Goal: Task Accomplishment & Management: Complete application form

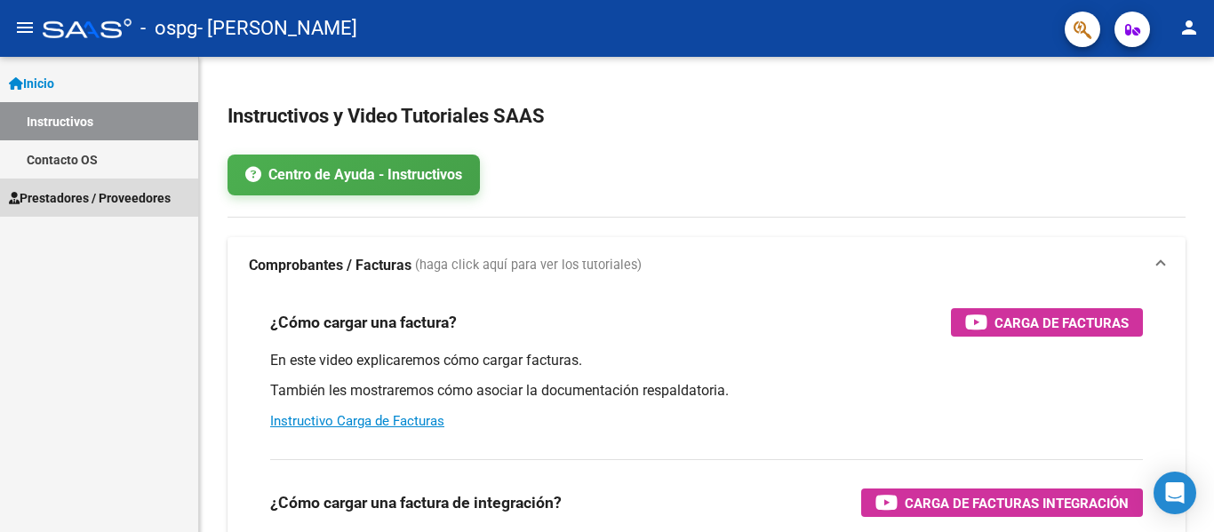
click at [107, 189] on span "Prestadores / Proveedores" at bounding box center [90, 198] width 162 height 20
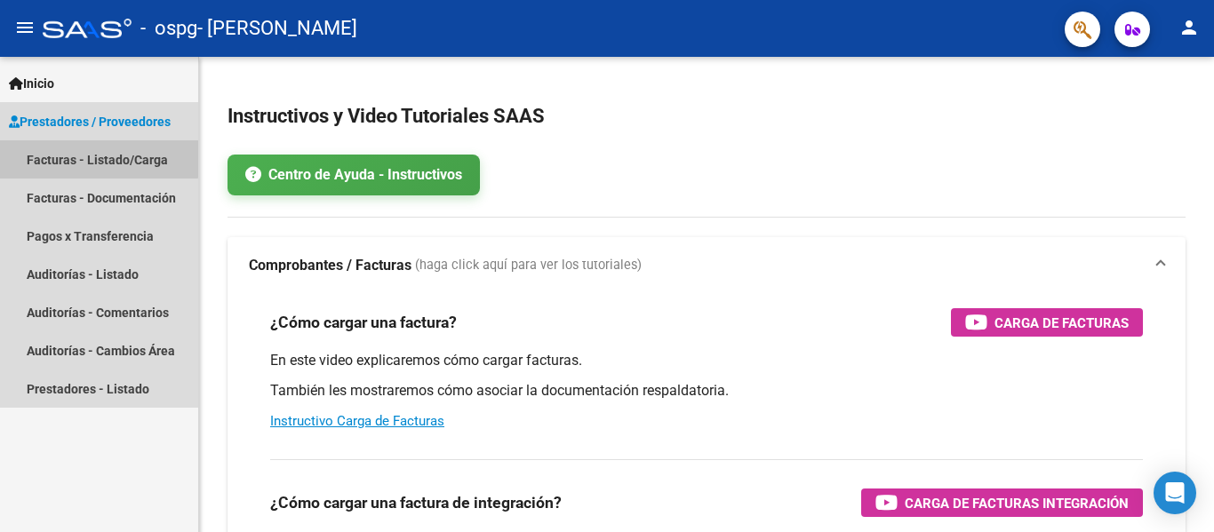
click at [96, 158] on link "Facturas - Listado/Carga" at bounding box center [99, 159] width 198 height 38
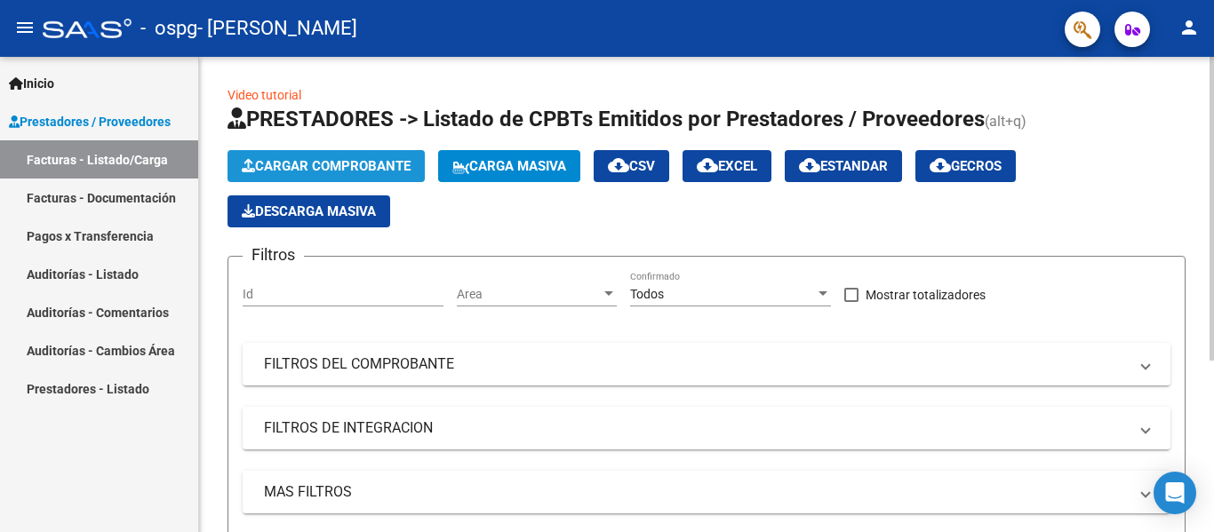
click at [277, 166] on span "Cargar Comprobante" at bounding box center [326, 166] width 169 height 16
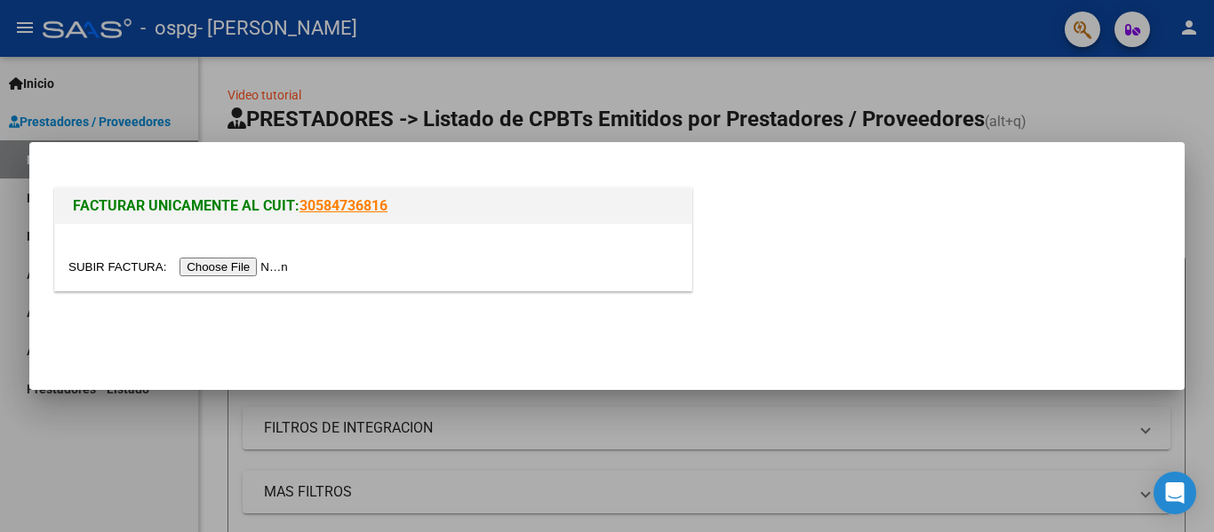
click at [332, 204] on link "30584736816" at bounding box center [344, 205] width 88 height 17
click at [267, 263] on input "file" at bounding box center [180, 267] width 225 height 19
click at [251, 262] on input "file" at bounding box center [180, 267] width 225 height 19
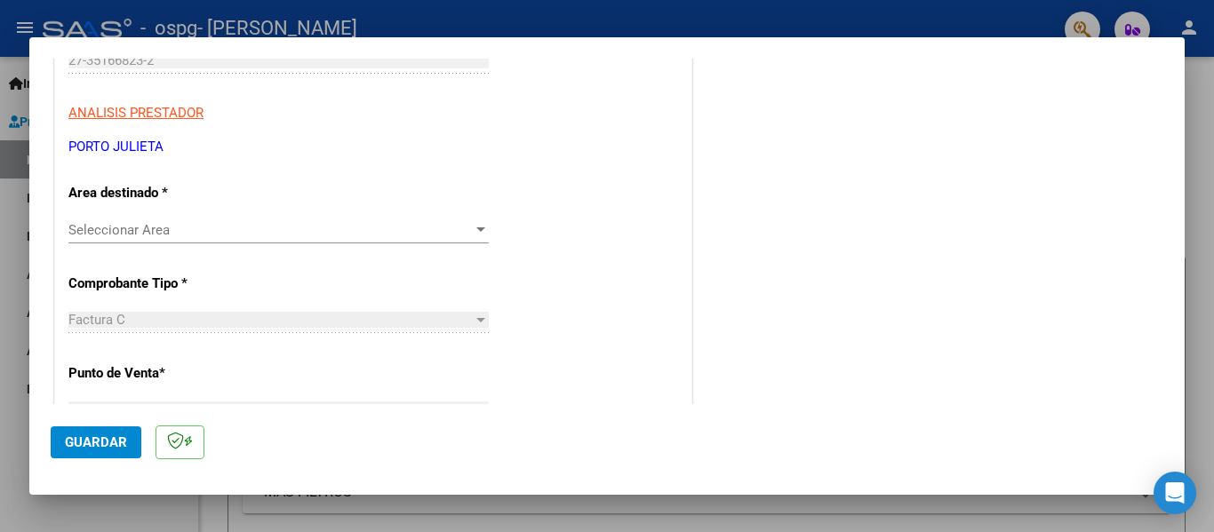
scroll to position [306, 0]
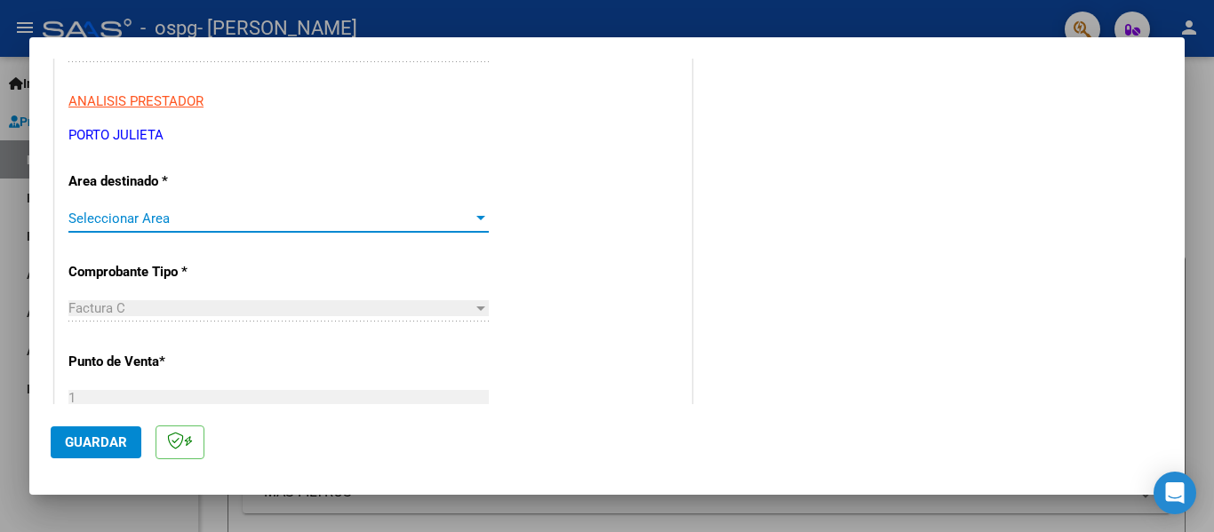
click at [476, 217] on div at bounding box center [480, 218] width 9 height 4
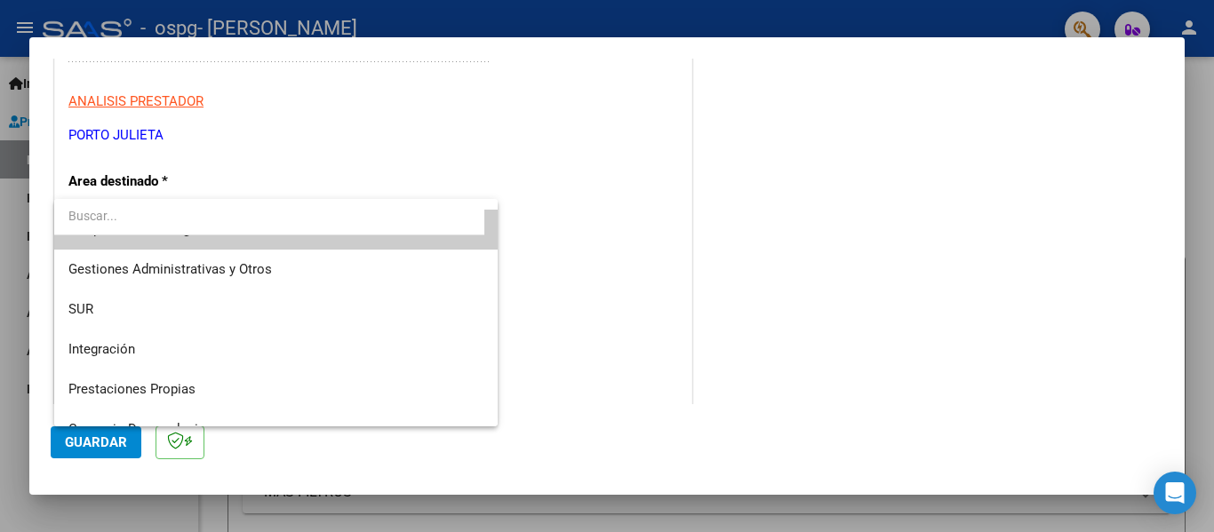
scroll to position [0, 0]
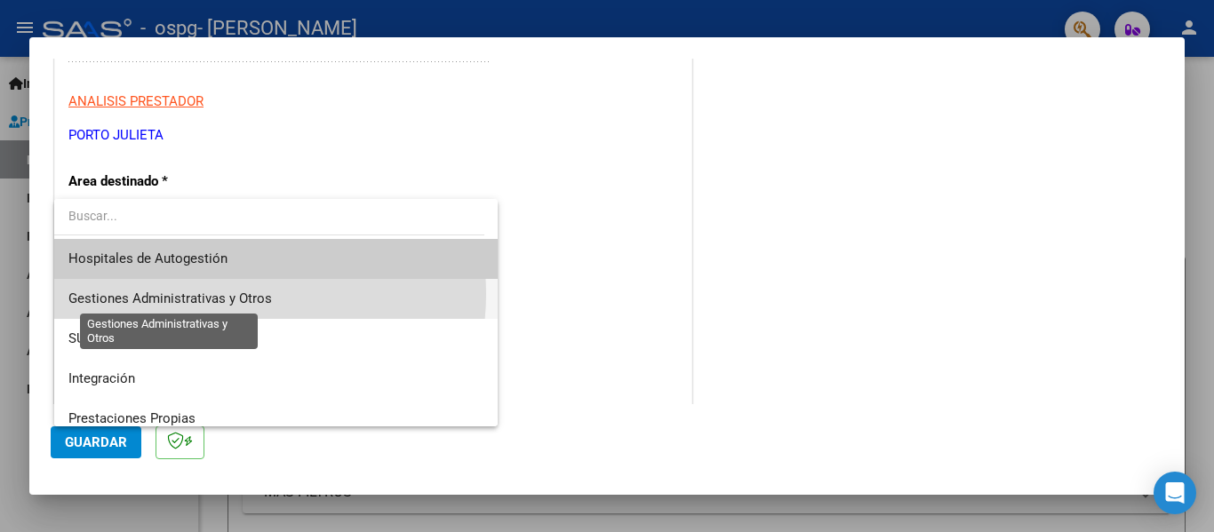
click at [231, 294] on span "Gestiones Administrativas y Otros" at bounding box center [170, 299] width 204 height 16
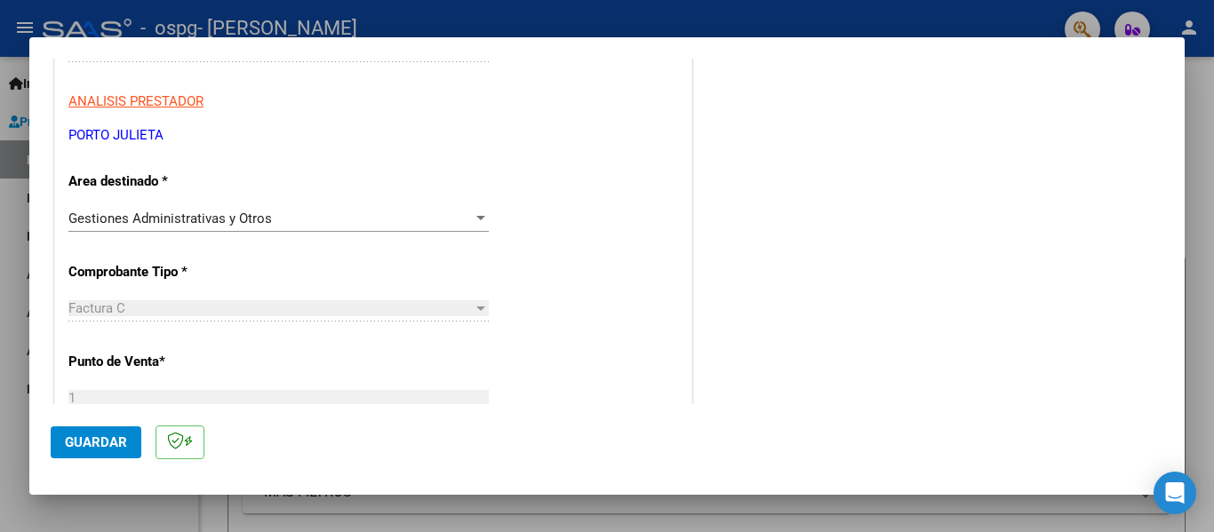
click at [189, 310] on div "Factura C" at bounding box center [270, 308] width 404 height 16
click at [480, 309] on div at bounding box center [480, 309] width 9 height 4
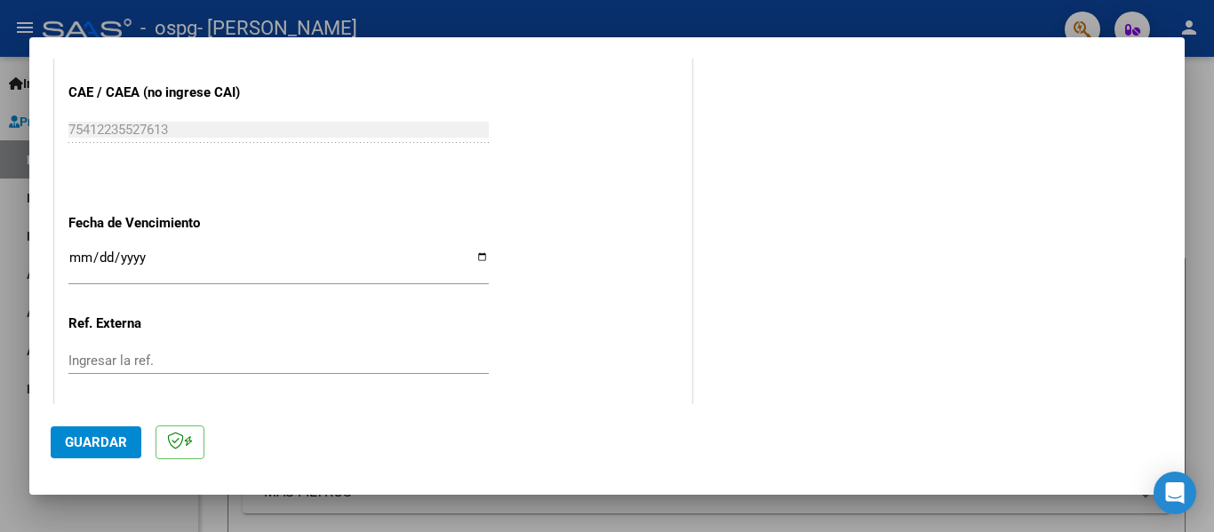
scroll to position [962, 0]
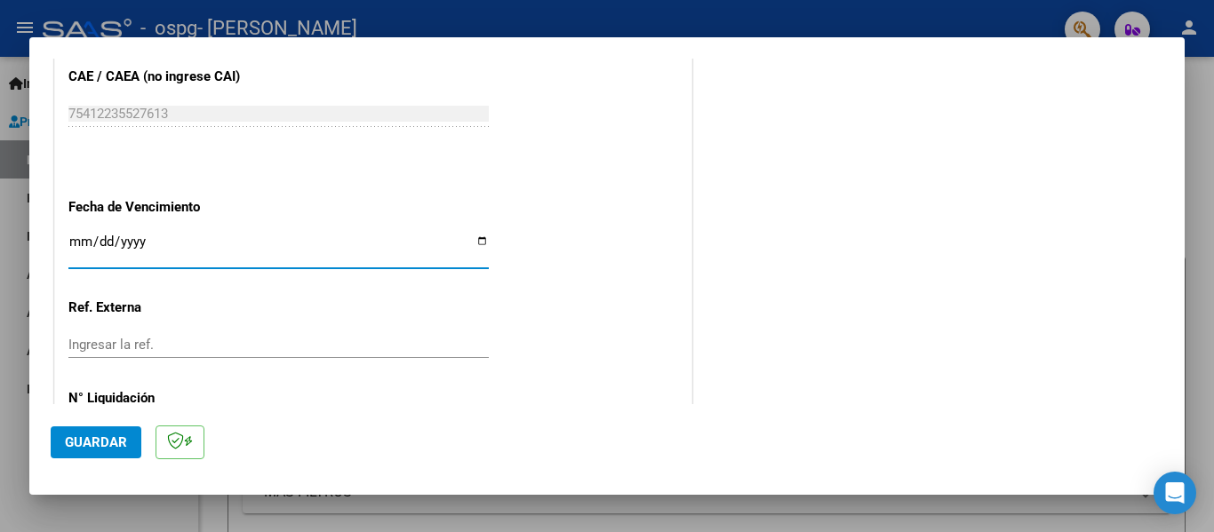
click at [96, 239] on input "Ingresar la fecha" at bounding box center [278, 249] width 420 height 28
click at [83, 238] on input "Ingresar la fecha" at bounding box center [278, 249] width 420 height 28
type input "[DATE]"
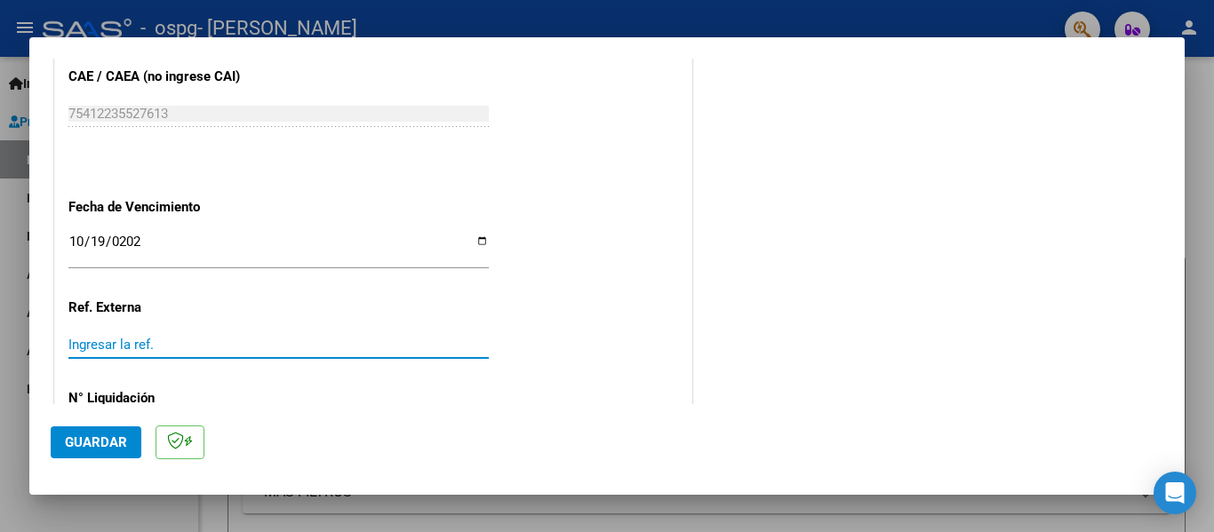
click at [140, 339] on input "Ingresar la ref." at bounding box center [278, 345] width 420 height 16
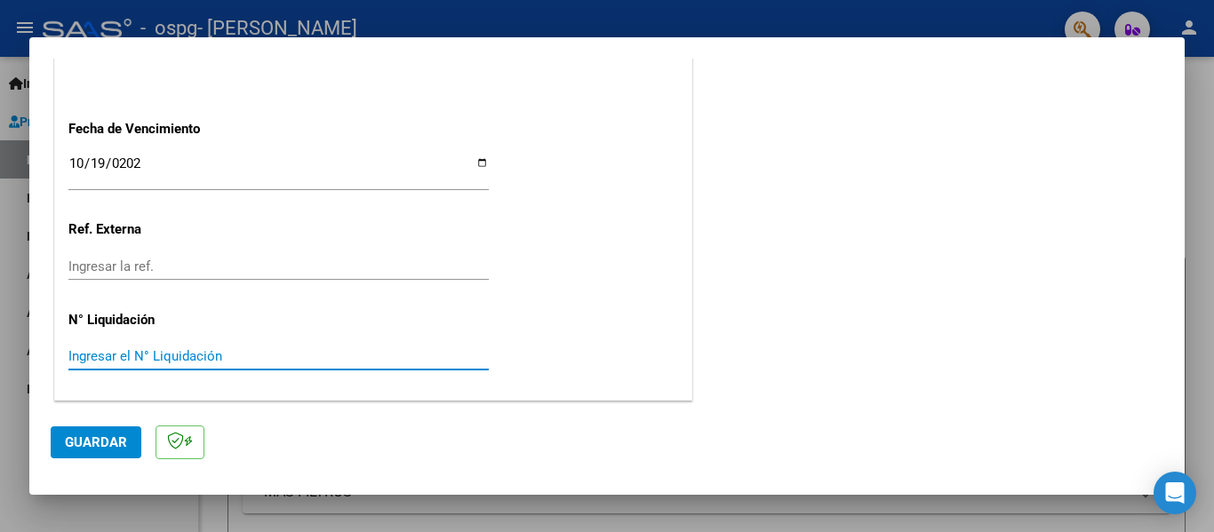
click at [208, 351] on input "Ingresar el N° Liquidación" at bounding box center [278, 356] width 420 height 16
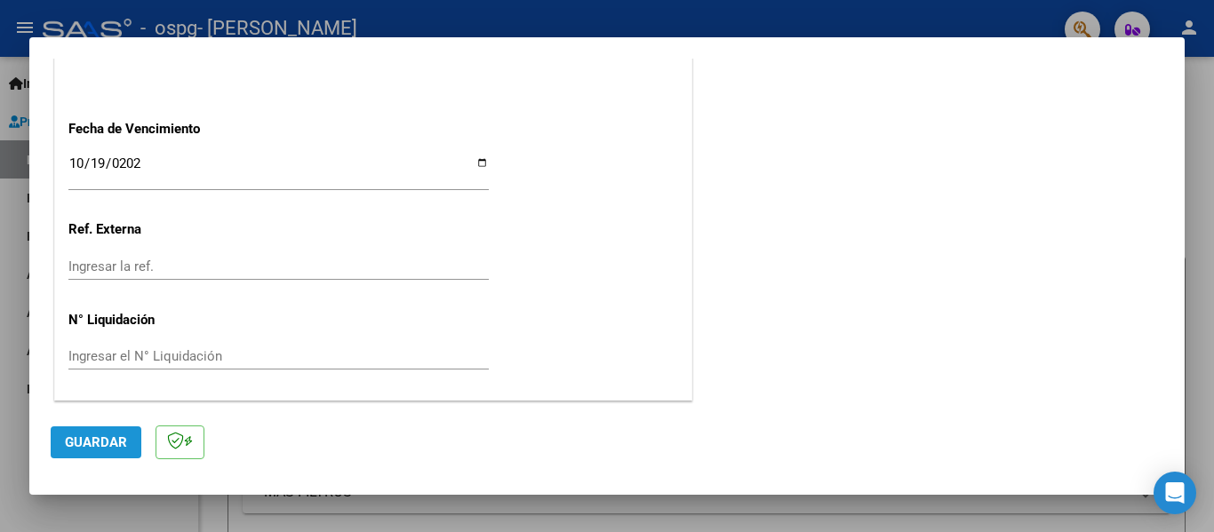
click at [109, 437] on span "Guardar" at bounding box center [96, 443] width 62 height 16
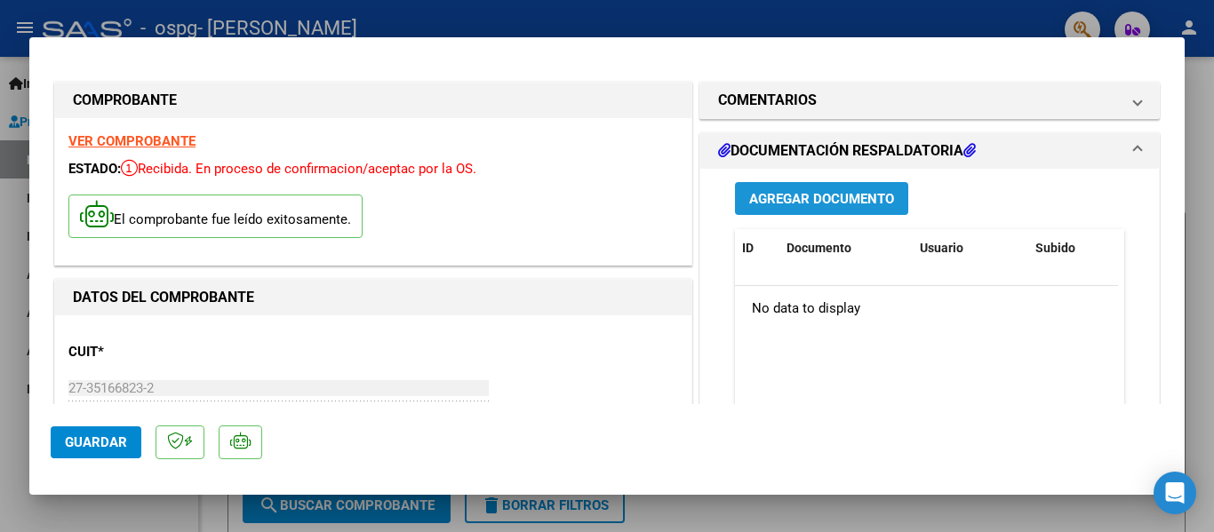
click at [793, 196] on span "Agregar Documento" at bounding box center [821, 199] width 145 height 16
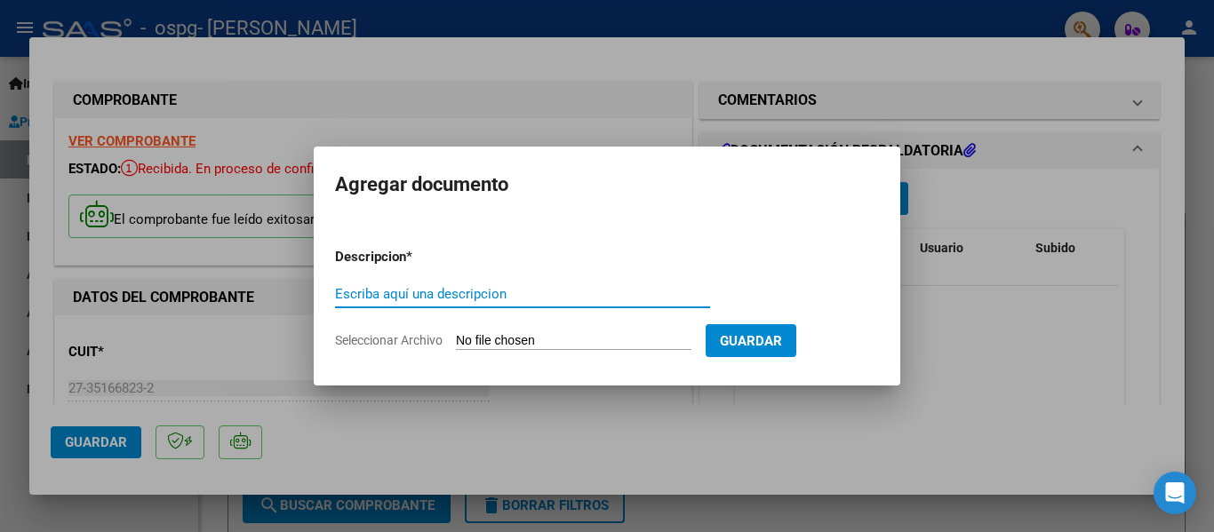
click at [460, 294] on input "Escriba aquí una descripcion" at bounding box center [522, 294] width 375 height 16
type input "PLANILLA DE ASISTENCIA"
click at [568, 343] on input "Seleccionar Archivo" at bounding box center [574, 341] width 236 height 17
type input "C:\fakepath\Planilla de asistencia [PERSON_NAME].pdf"
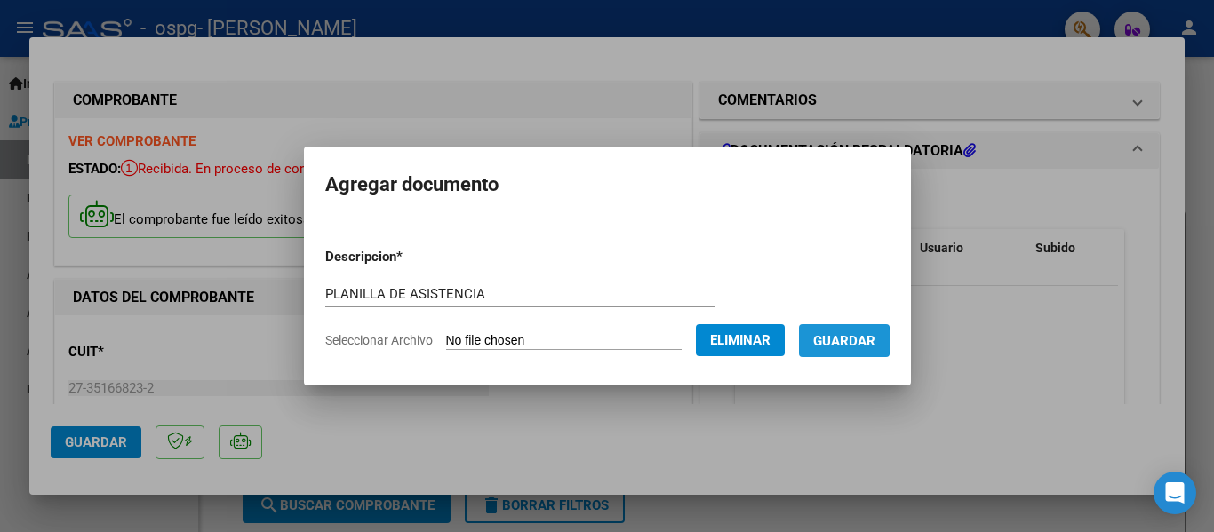
click at [845, 340] on span "Guardar" at bounding box center [844, 341] width 62 height 16
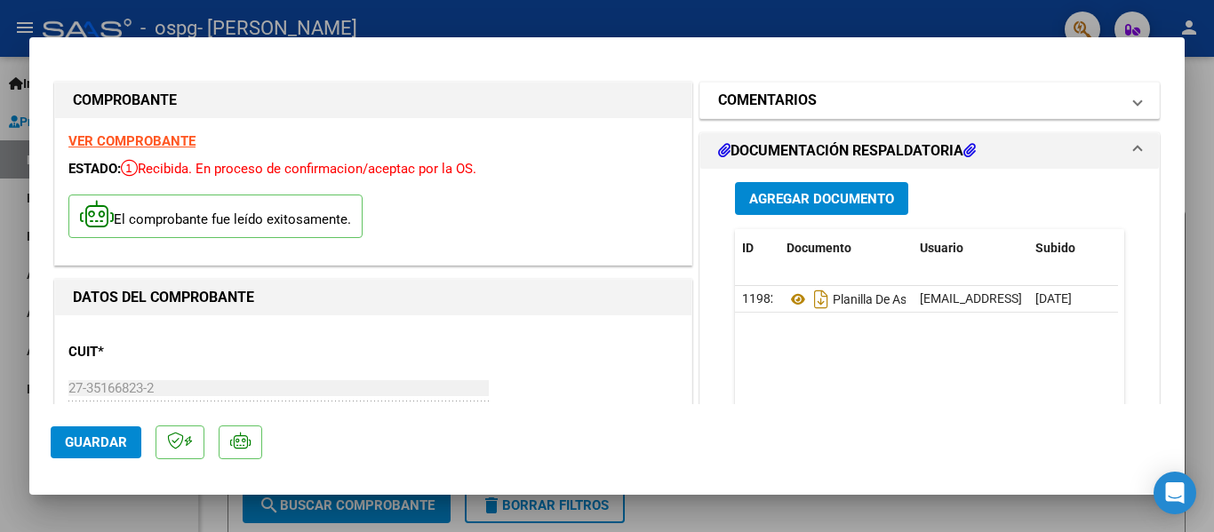
click at [822, 92] on mat-panel-title "COMENTARIOS" at bounding box center [919, 100] width 402 height 21
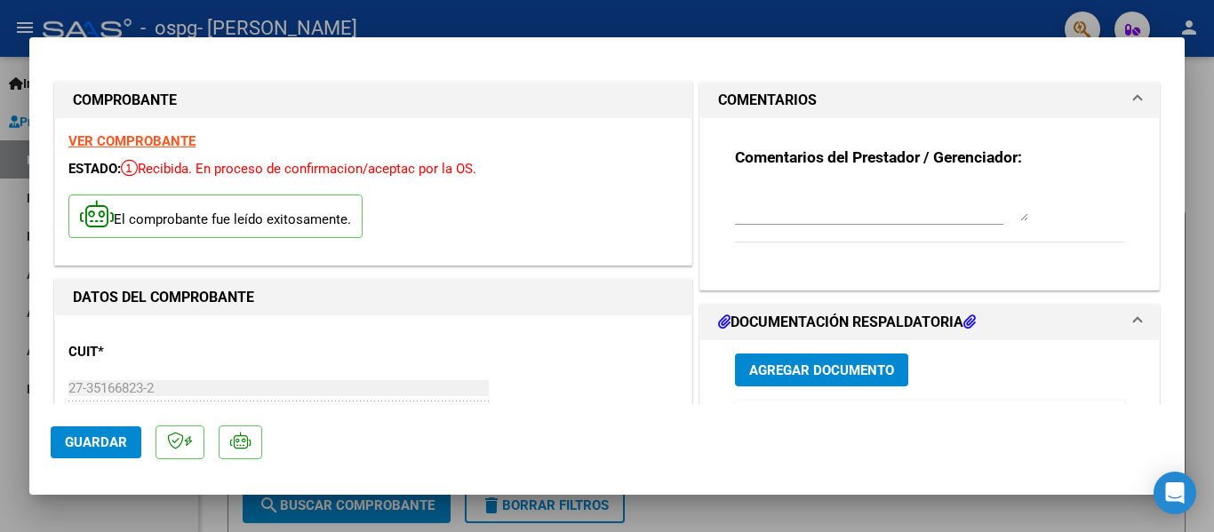
click at [628, 19] on div at bounding box center [607, 266] width 1214 height 532
type input "$ 0,00"
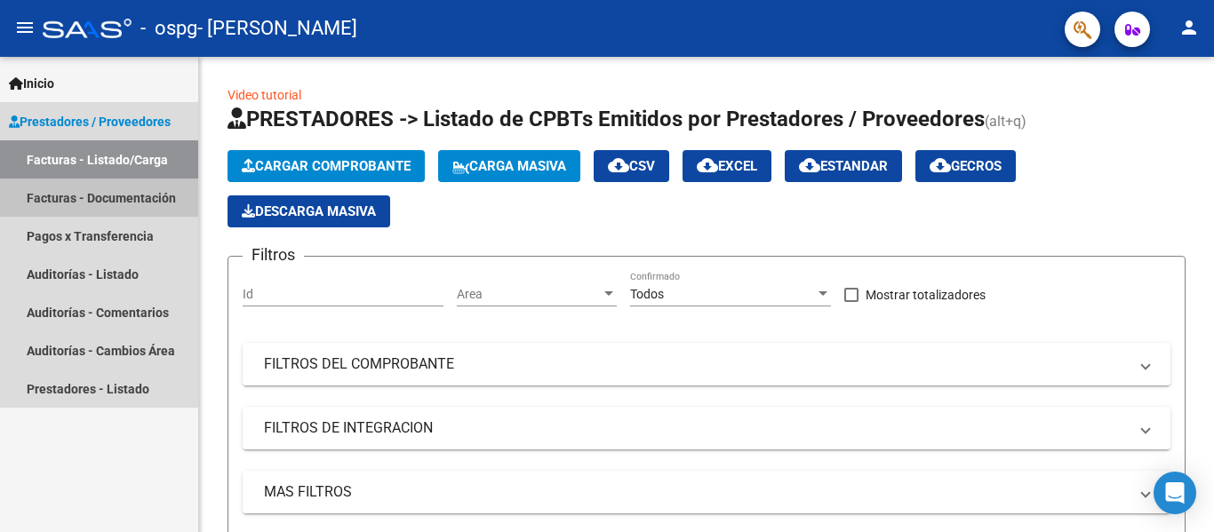
click at [153, 196] on link "Facturas - Documentación" at bounding box center [99, 198] width 198 height 38
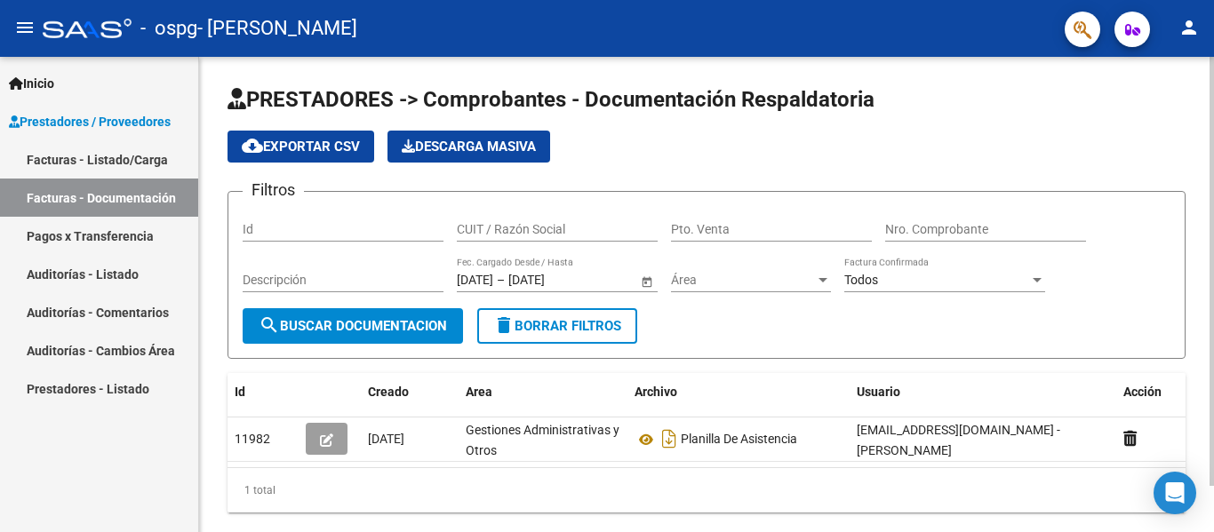
click at [1131, 136] on div "cloud_download Exportar CSV Descarga Masiva" at bounding box center [707, 147] width 958 height 32
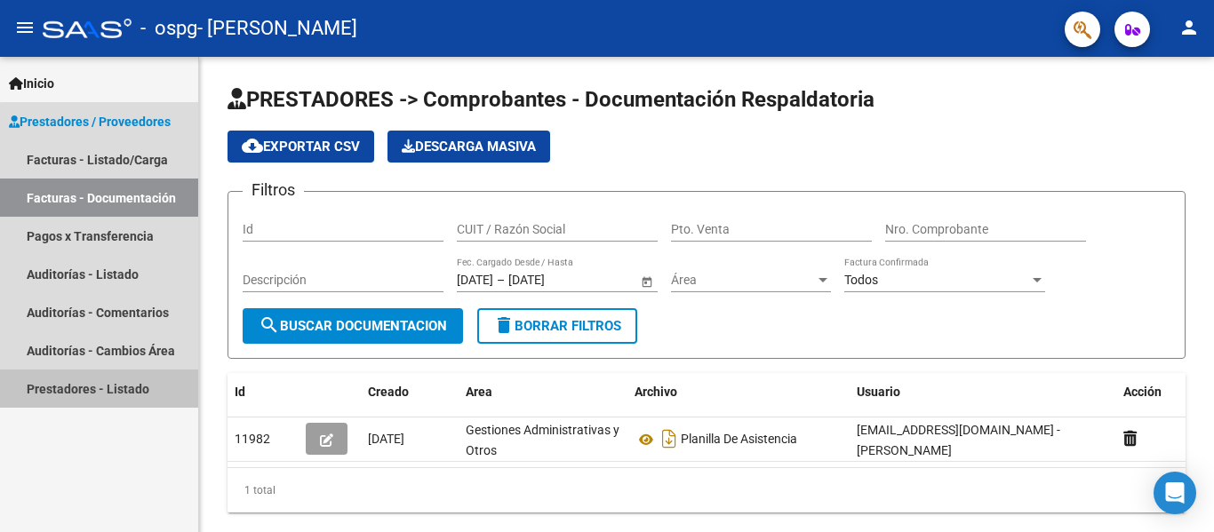
click at [134, 381] on link "Prestadores - Listado" at bounding box center [99, 389] width 198 height 38
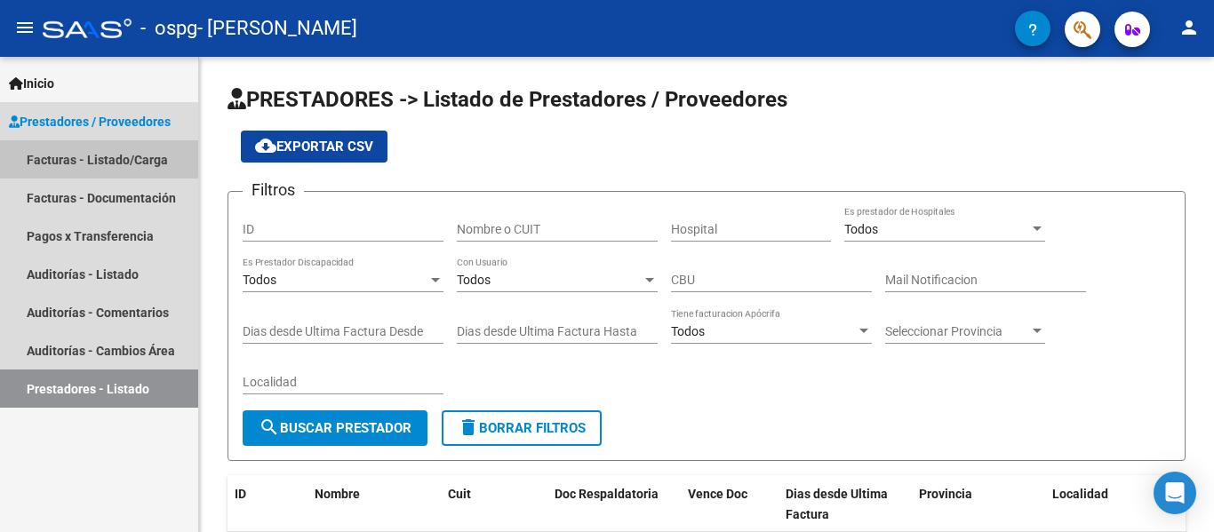
click at [96, 157] on link "Facturas - Listado/Carga" at bounding box center [99, 159] width 198 height 38
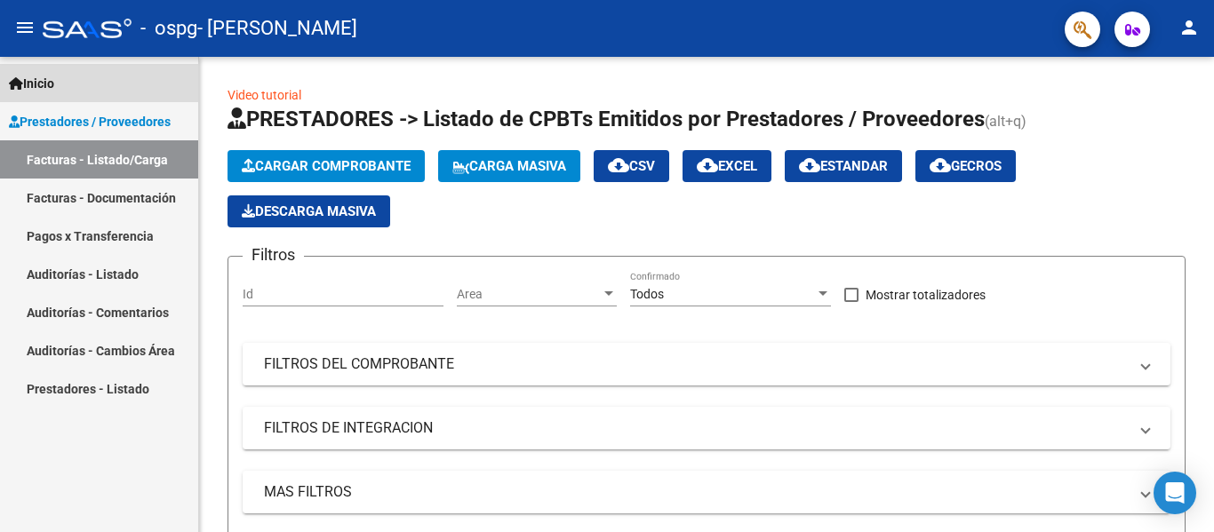
click at [48, 81] on span "Inicio" at bounding box center [31, 84] width 45 height 20
